Goal: Task Accomplishment & Management: Manage account settings

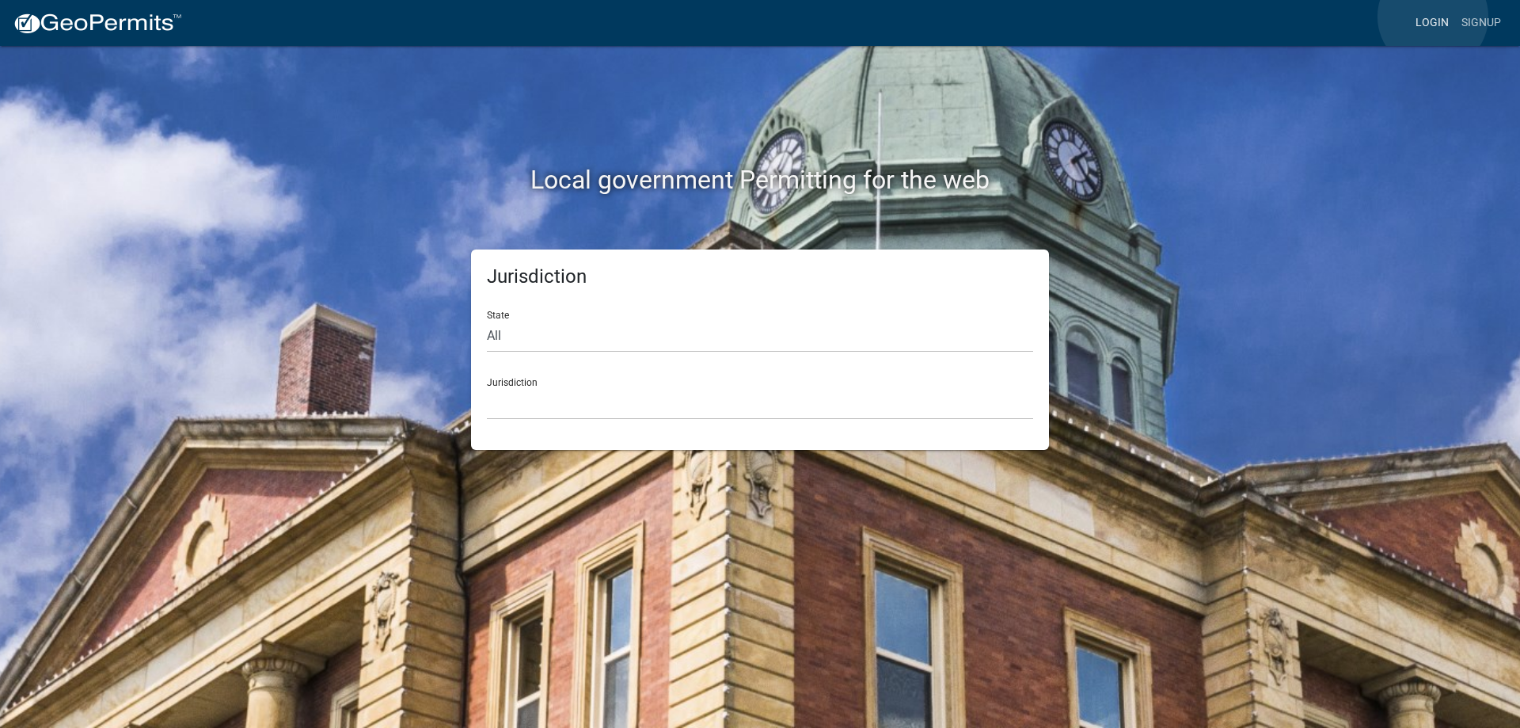
click at [1433, 17] on link "Login" at bounding box center [1432, 23] width 46 height 30
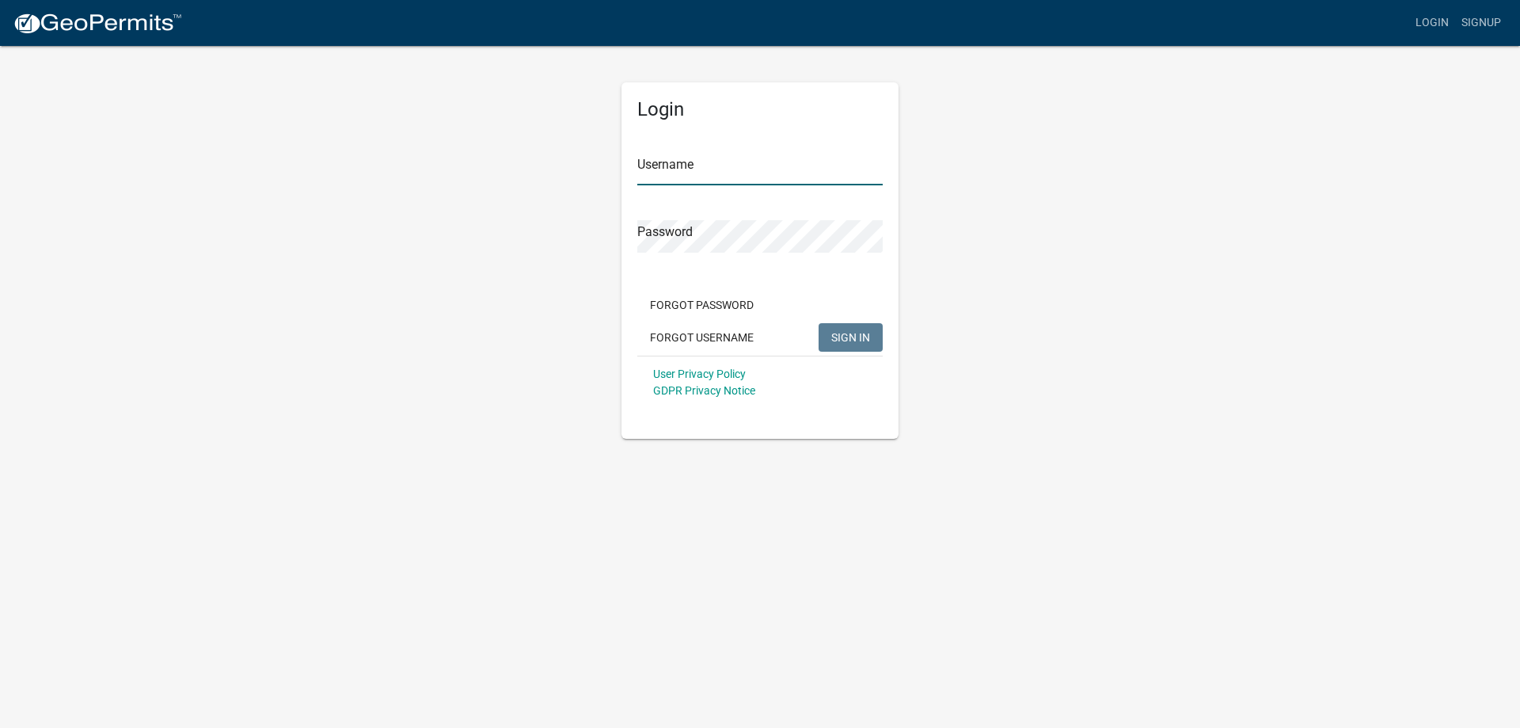
click at [757, 171] on input "Username" at bounding box center [759, 169] width 245 height 32
type input "[EMAIL_ADDRESS][DOMAIN_NAME]"
click at [728, 263] on form "Username [EMAIL_ADDRESS][DOMAIN_NAME] Password Forgot Password Forgot Username …" at bounding box center [759, 270] width 245 height 278
click at [860, 336] on span "SIGN IN" at bounding box center [850, 336] width 39 height 13
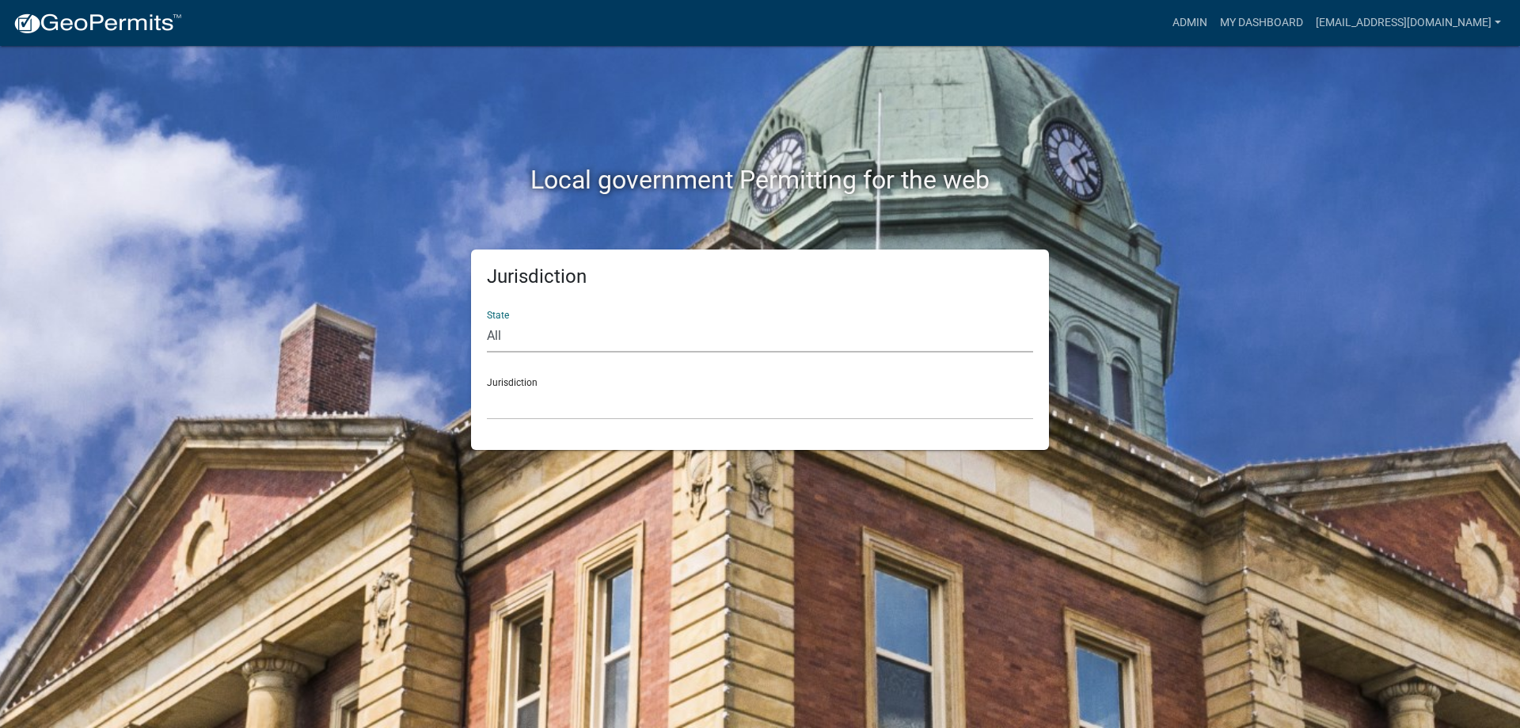
click at [525, 334] on select "All [US_STATE] [US_STATE] [US_STATE] [US_STATE] [US_STATE] [US_STATE] [US_STATE…" at bounding box center [760, 336] width 546 height 32
select select "[US_STATE]"
click at [487, 320] on select "All [US_STATE] [US_STATE] [US_STATE] [US_STATE] [US_STATE] [US_STATE] [US_STATE…" at bounding box center [760, 336] width 546 height 32
click at [557, 406] on select "[GEOGRAPHIC_DATA], [US_STATE] [GEOGRAPHIC_DATA], [US_STATE]" at bounding box center [760, 403] width 546 height 32
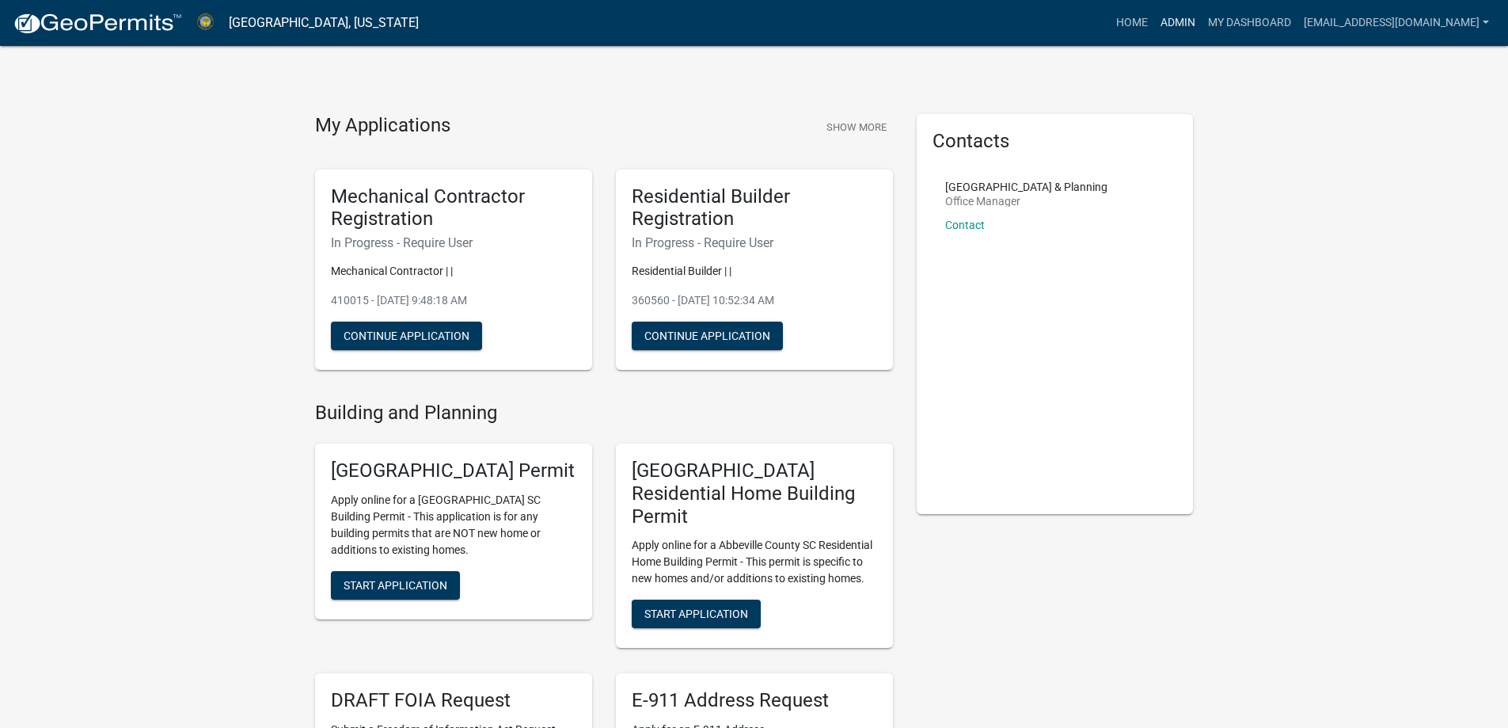
click at [1154, 21] on link "Admin" at bounding box center [1178, 23] width 48 height 30
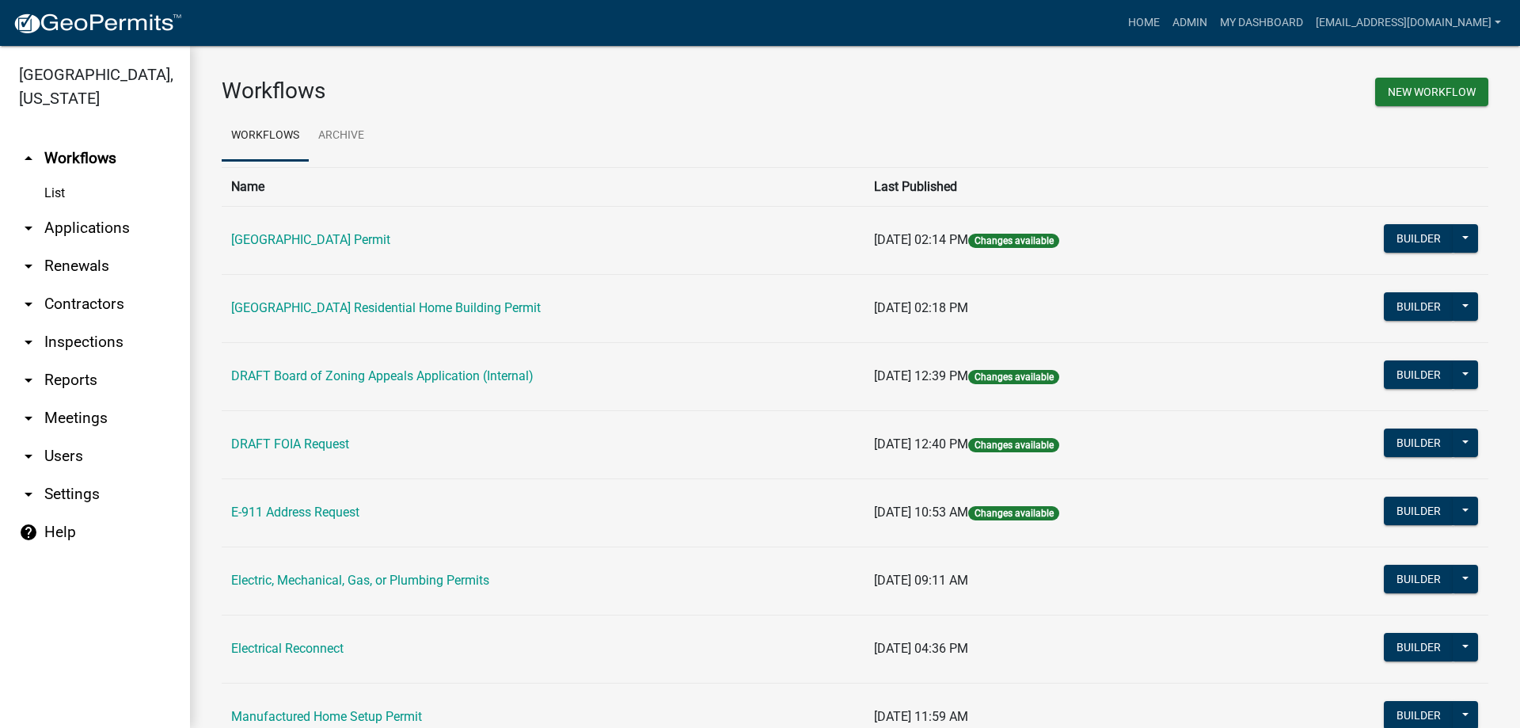
click at [63, 224] on link "arrow_drop_down Applications" at bounding box center [95, 228] width 190 height 38
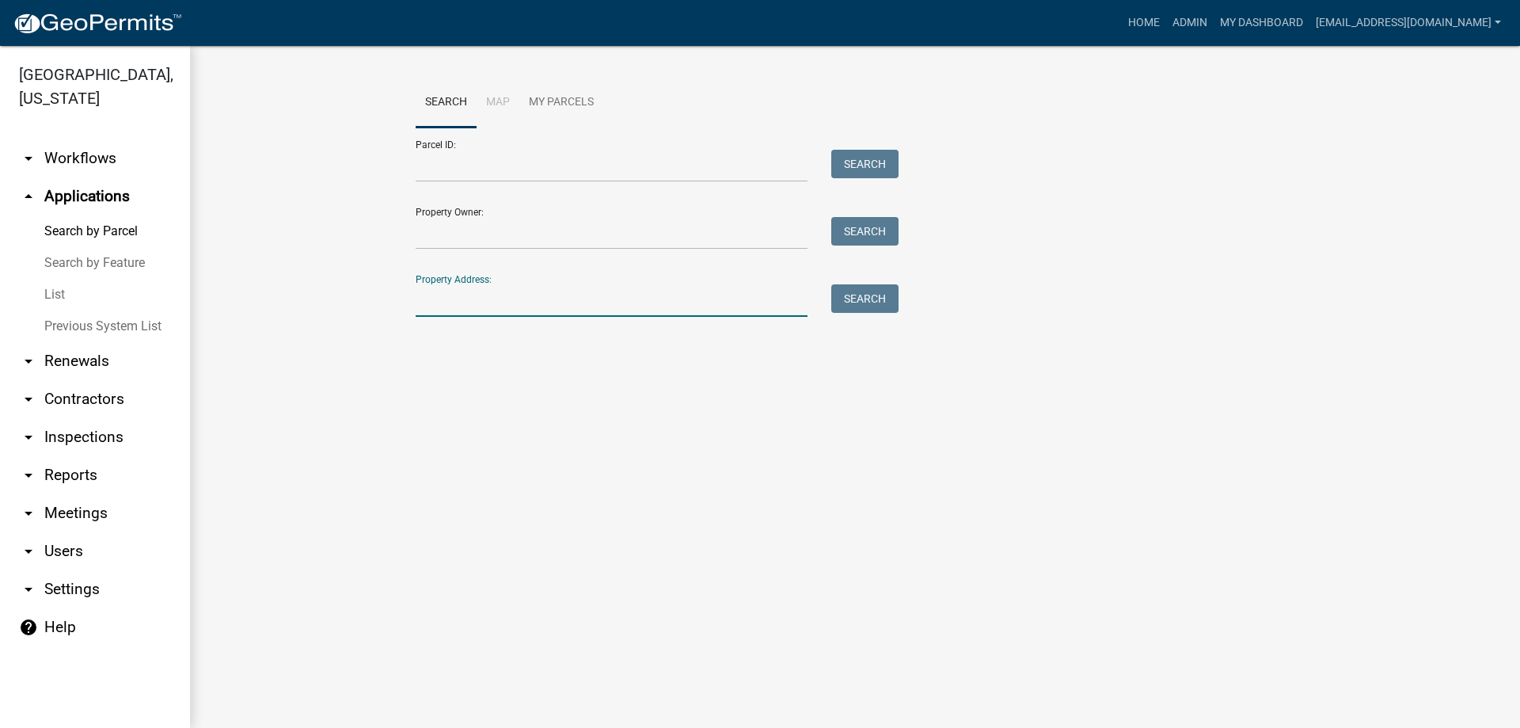
click at [519, 297] on input "Property Address:" at bounding box center [612, 300] width 392 height 32
click at [843, 291] on button "Search" at bounding box center [864, 298] width 67 height 29
click at [504, 297] on input "1275 [PERSON_NAME]" at bounding box center [612, 300] width 392 height 32
type input "1"
click at [493, 167] on input "Parcel ID:" at bounding box center [612, 166] width 392 height 32
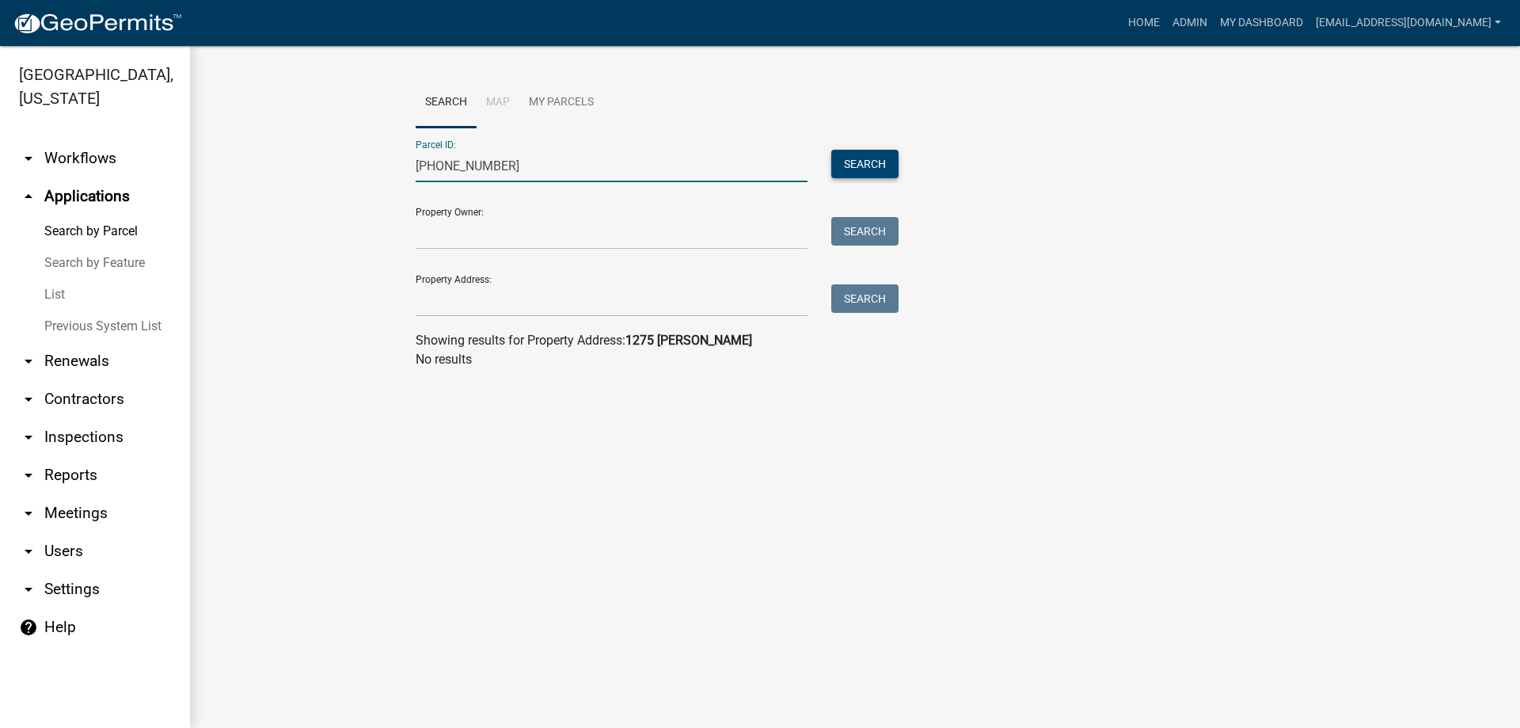
type input "[PHONE_NUMBER]"
click at [847, 158] on button "Search" at bounding box center [864, 164] width 67 height 29
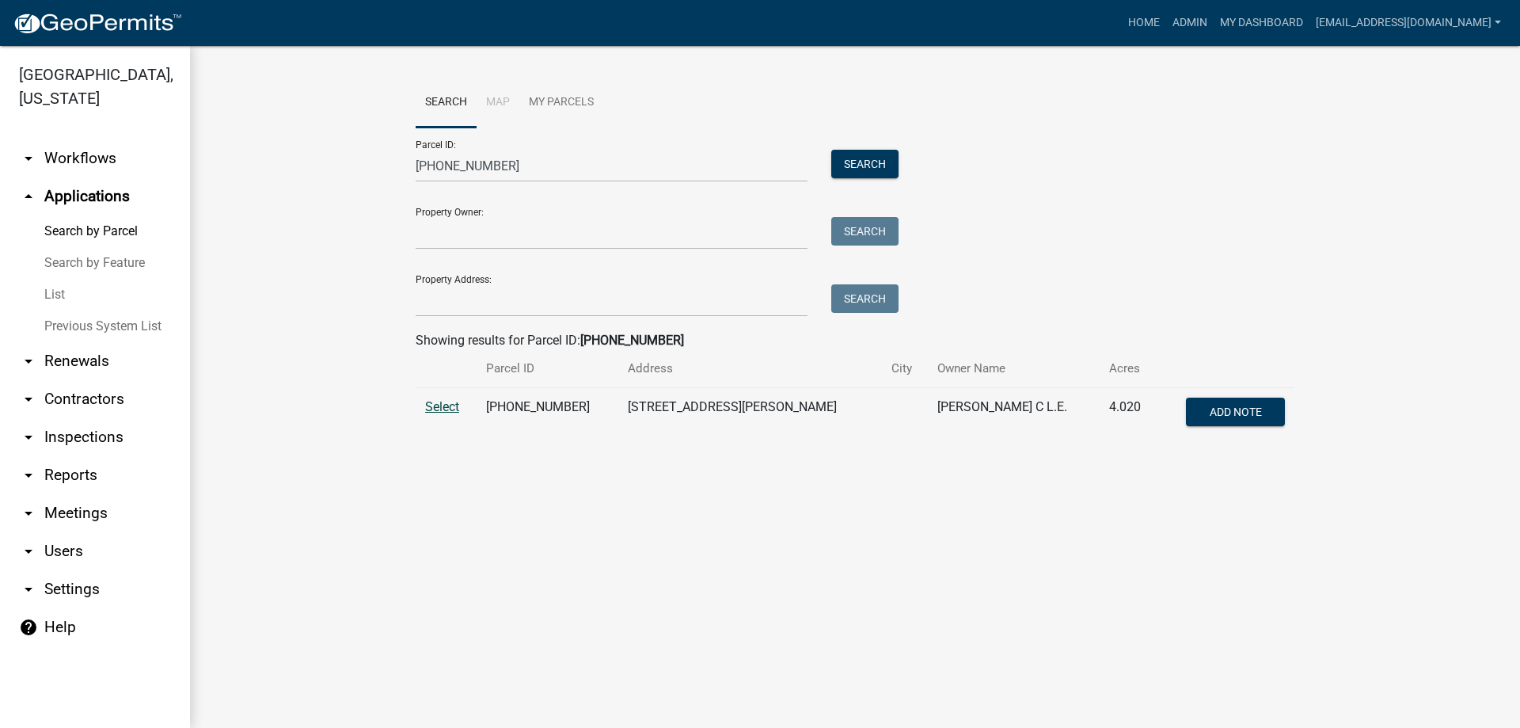
click at [443, 402] on span "Select" at bounding box center [442, 406] width 34 height 15
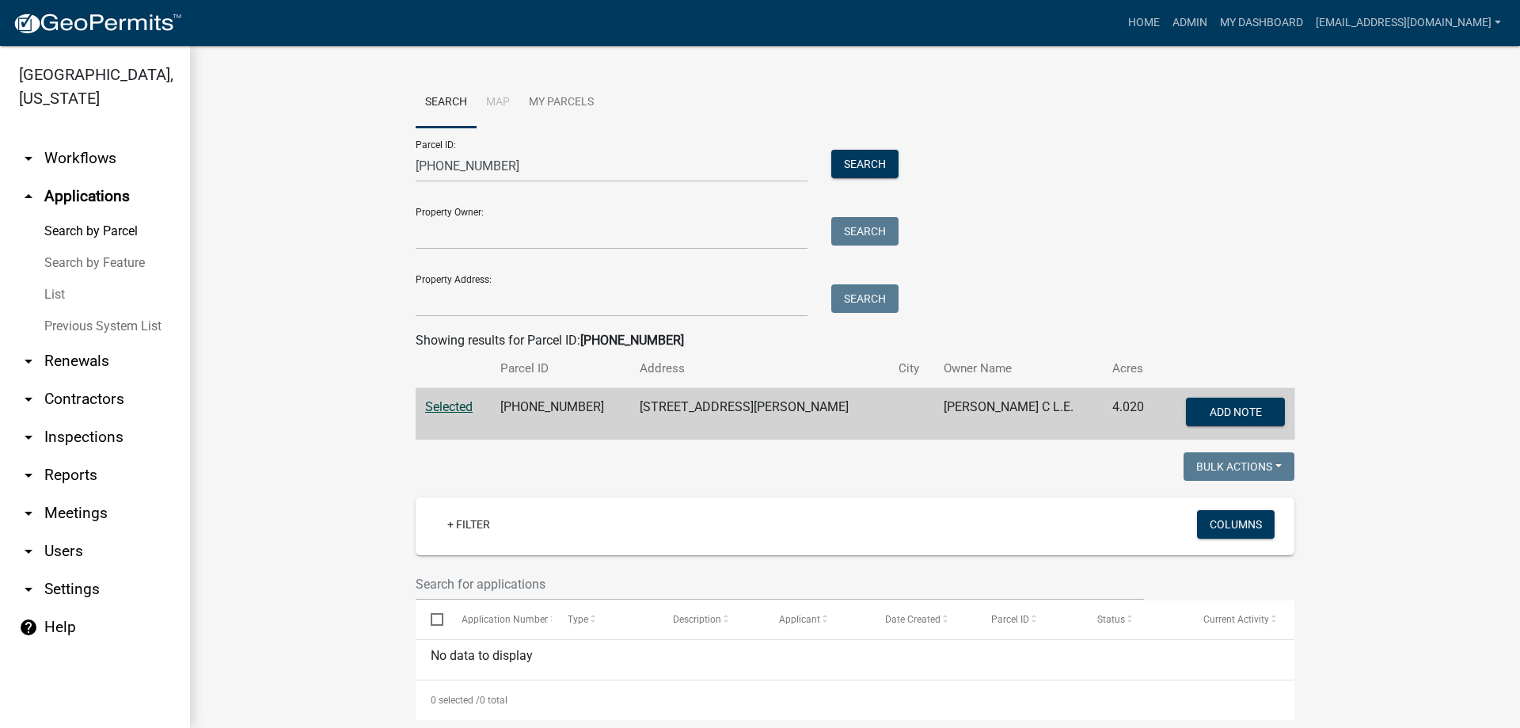
click at [59, 291] on link "List" at bounding box center [95, 295] width 190 height 32
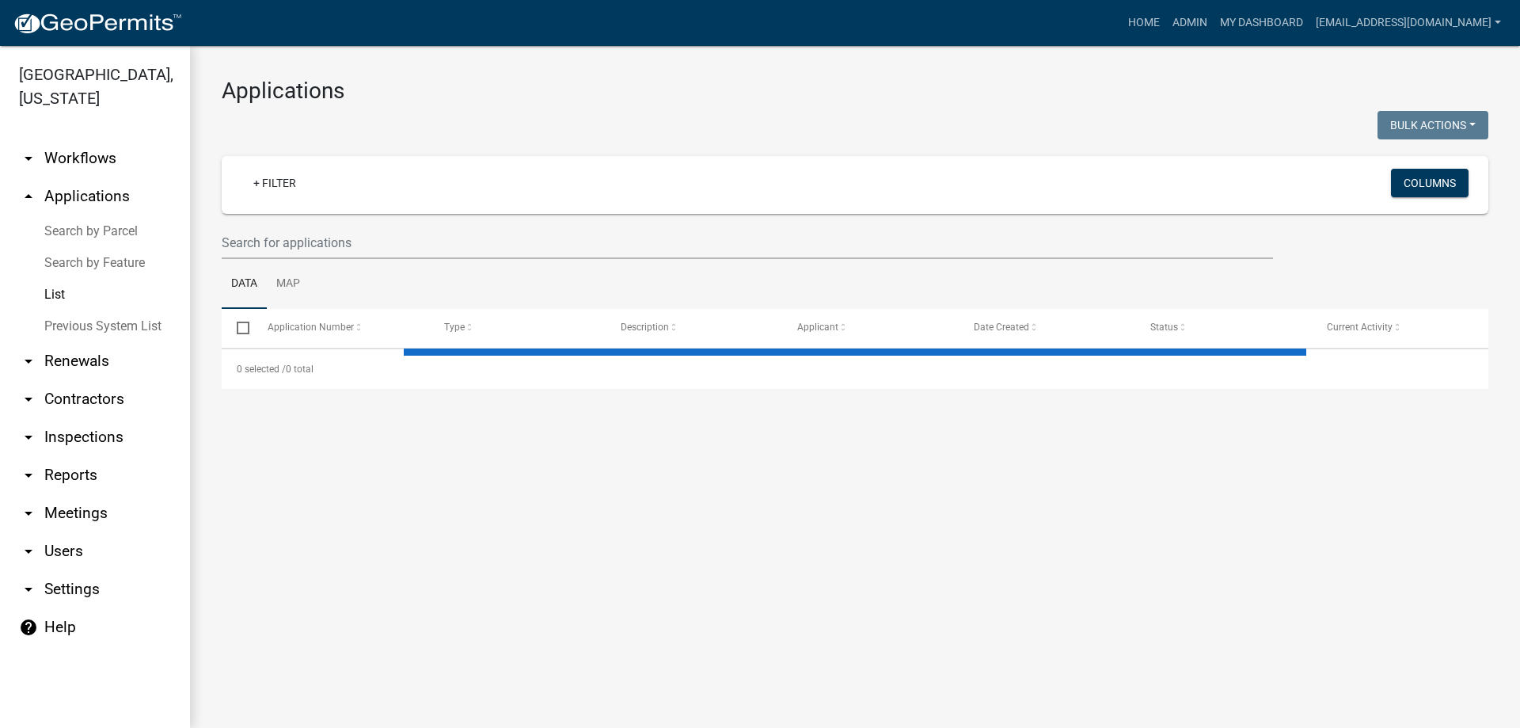
select select "3: 100"
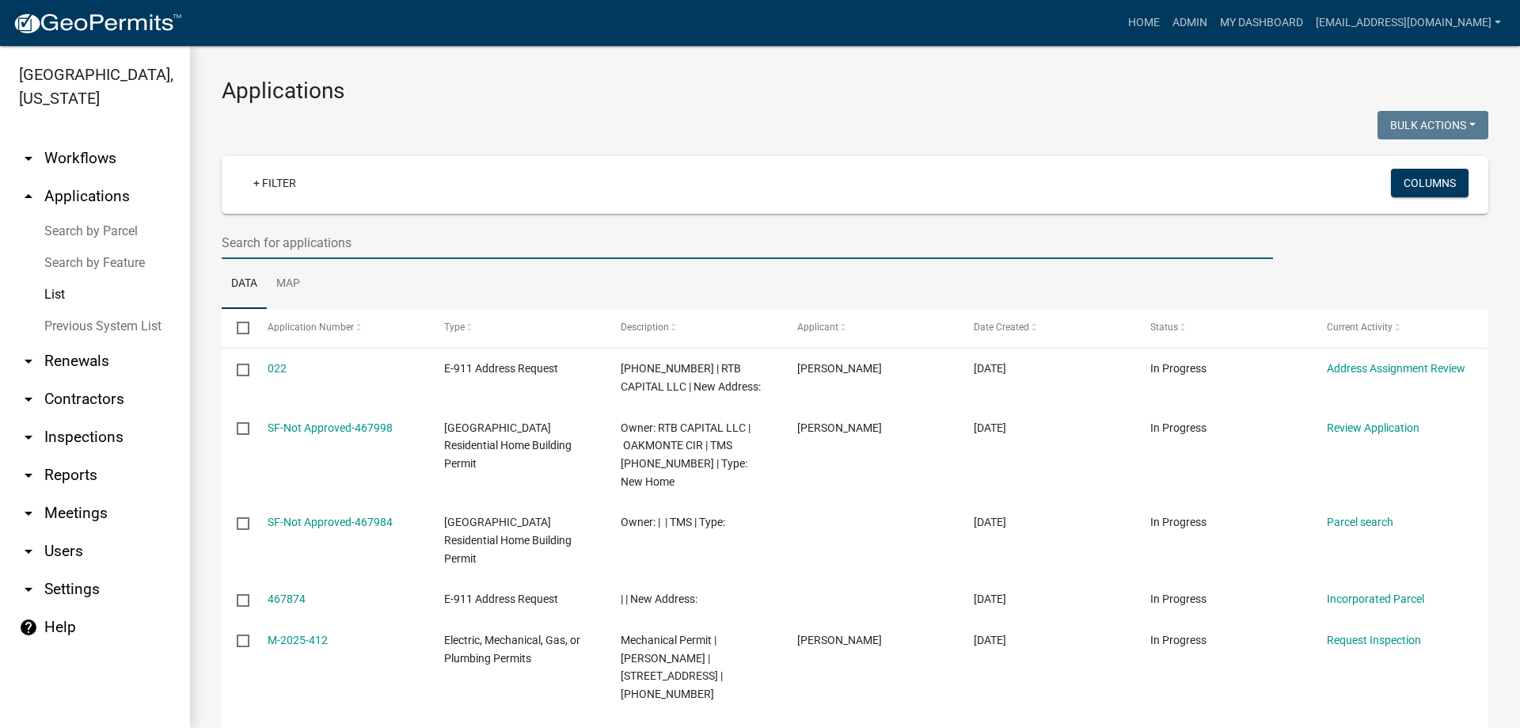
click at [283, 245] on input "text" at bounding box center [747, 242] width 1051 height 32
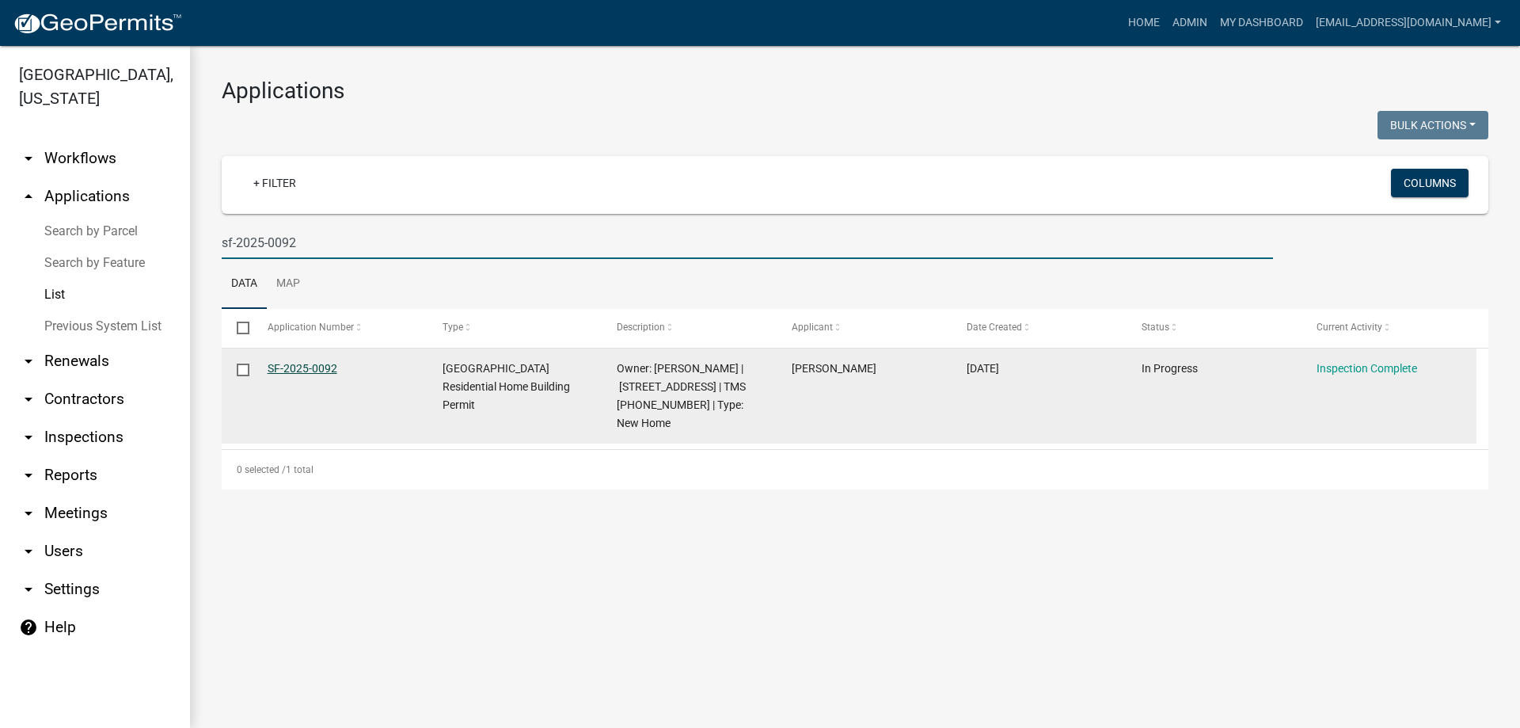
type input "sf-2025-0092"
click at [291, 367] on link "SF-2025-0092" at bounding box center [303, 368] width 70 height 13
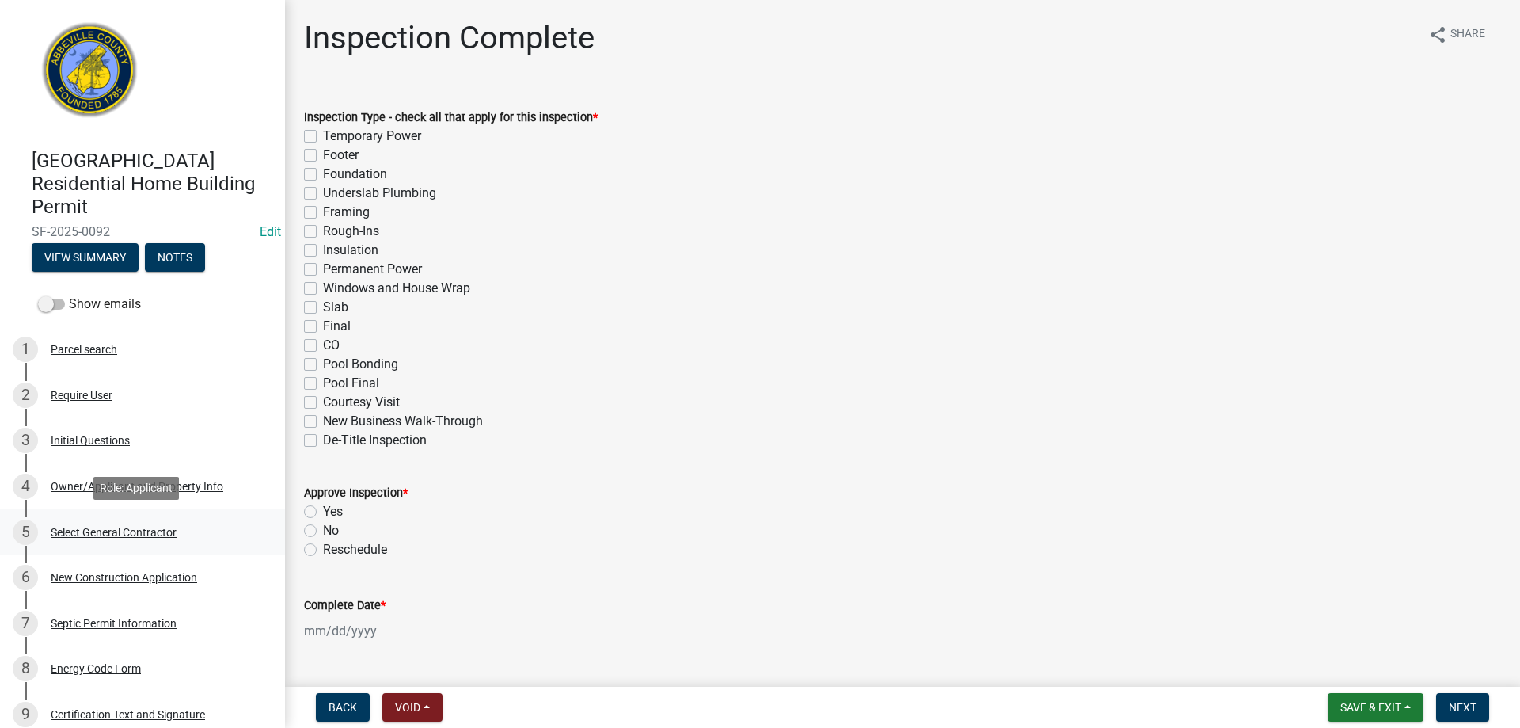
click at [108, 530] on div "Select General Contractor" at bounding box center [114, 531] width 126 height 11
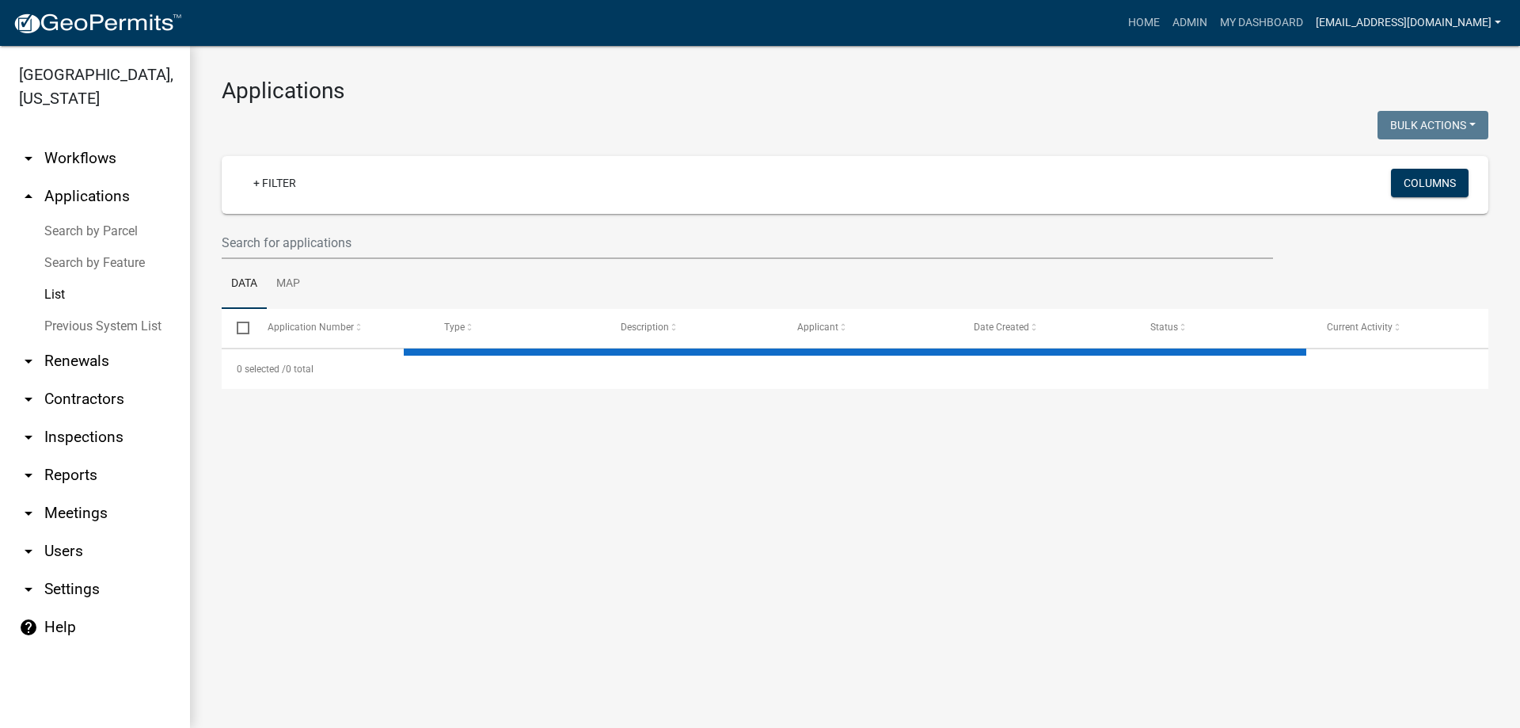
select select "3: 100"
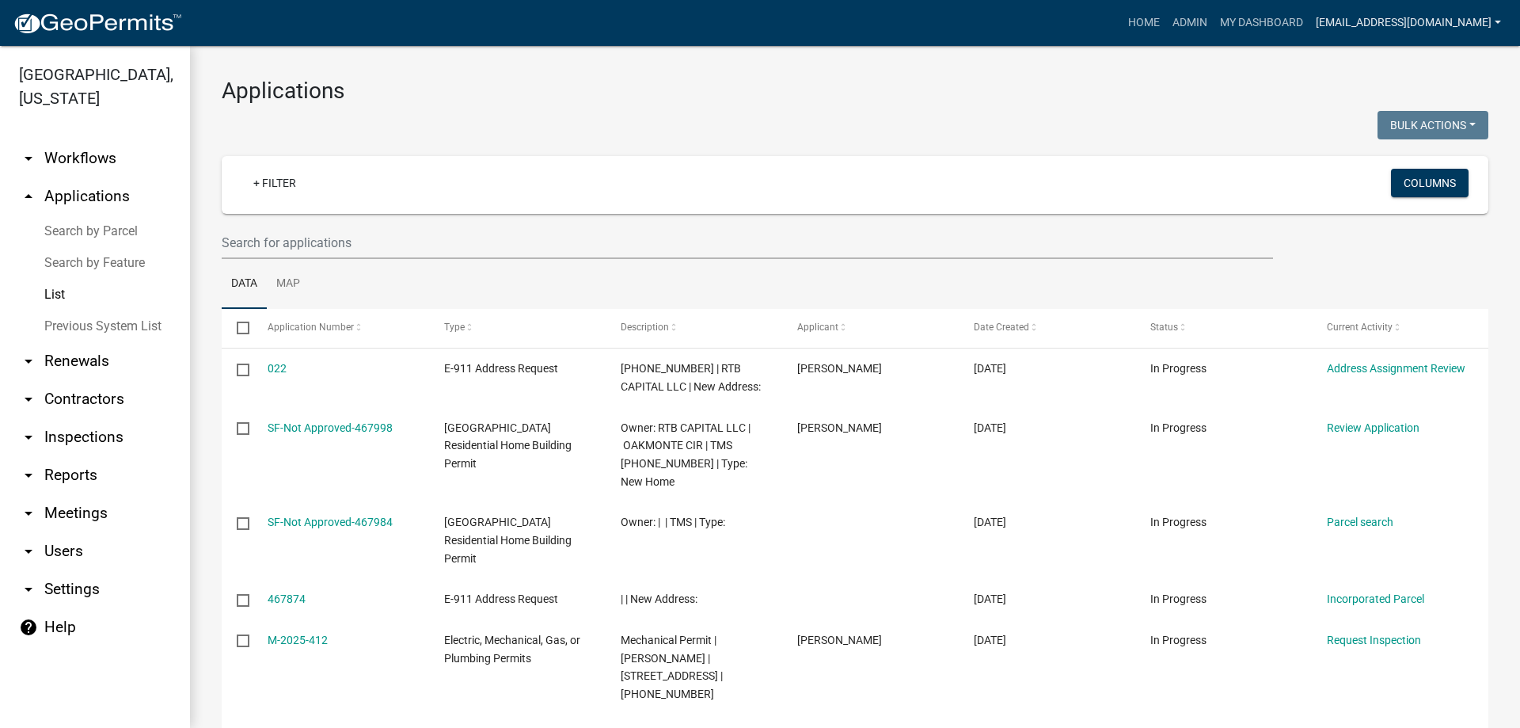
click at [1445, 19] on link "[EMAIL_ADDRESS][DOMAIN_NAME]" at bounding box center [1409, 23] width 198 height 30
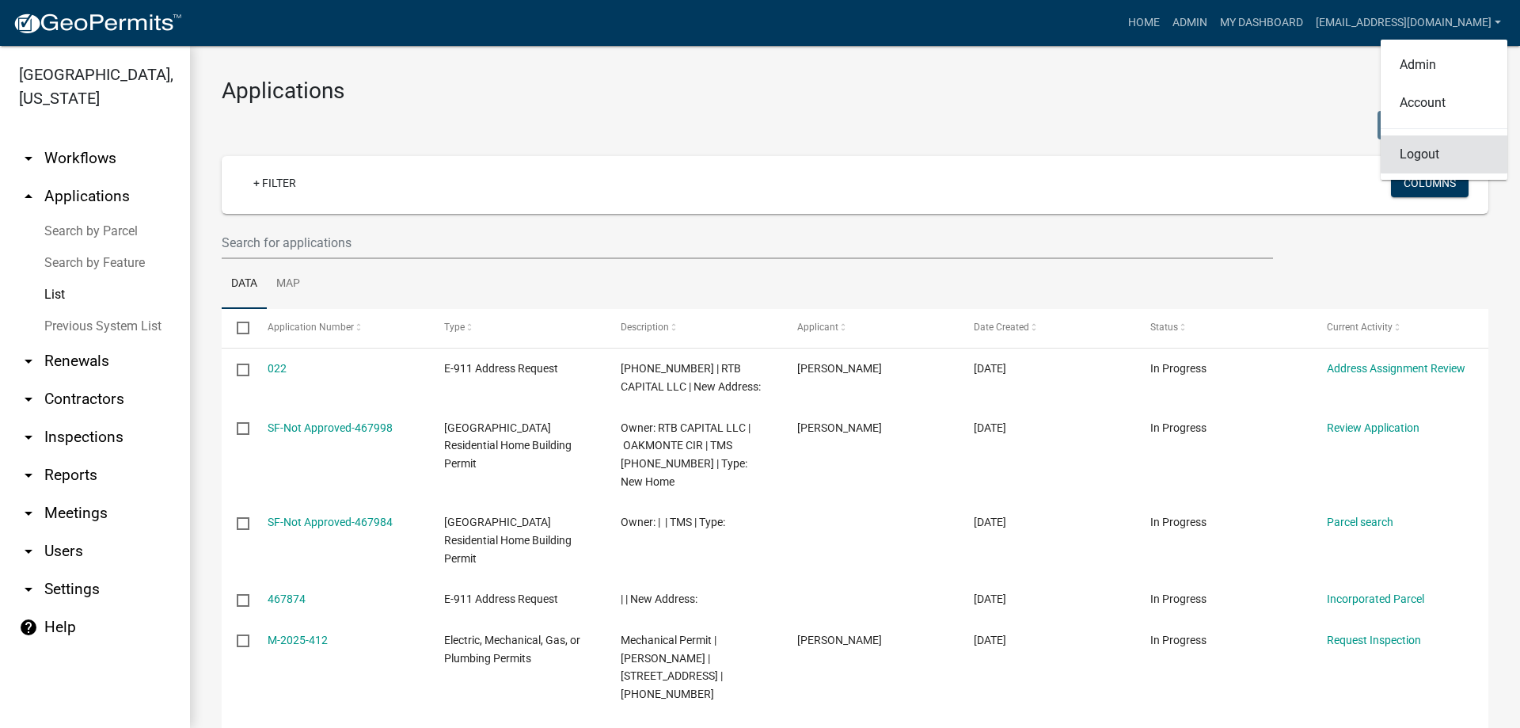
click at [1427, 153] on link "Logout" at bounding box center [1444, 154] width 127 height 38
